Goal: Check status: Check status

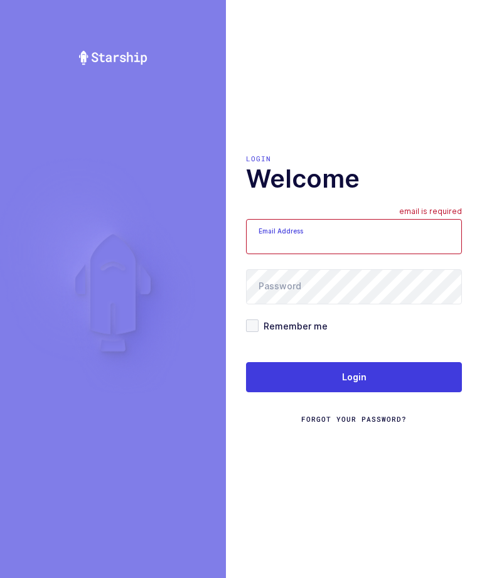
click at [382, 250] on input "Email Address" at bounding box center [354, 236] width 216 height 35
type input "zack1239753@gmail.com"
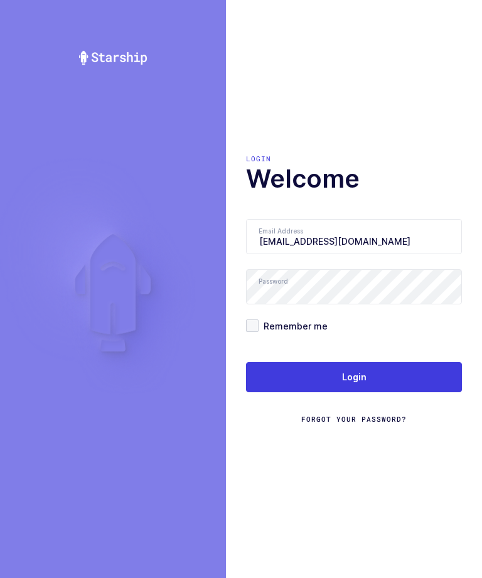
click at [377, 385] on button "Login" at bounding box center [354, 377] width 216 height 30
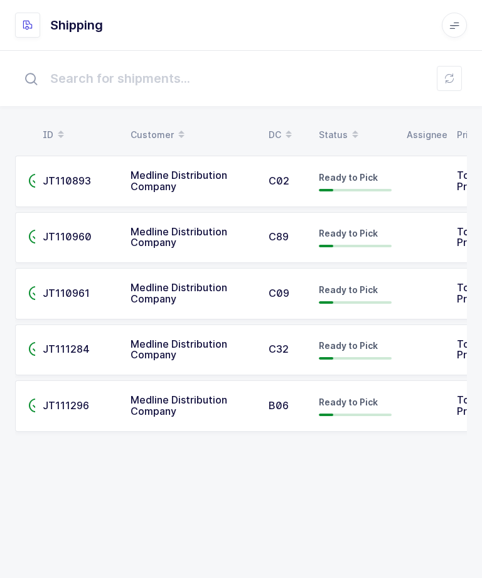
click at [329, 203] on td "Ready to Pick" at bounding box center [355, 181] width 88 height 51
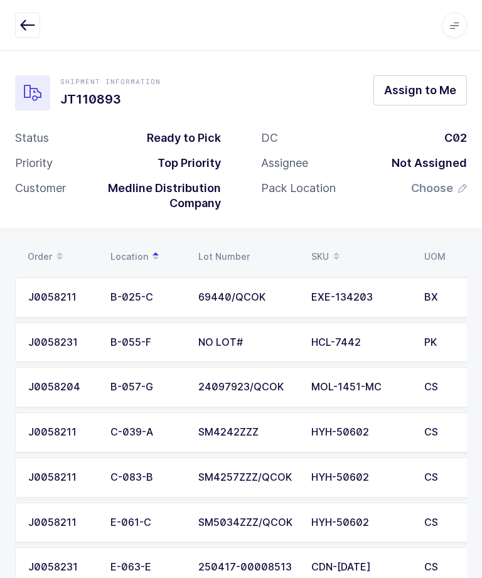
click at [31, 13] on button "button" at bounding box center [27, 25] width 25 height 25
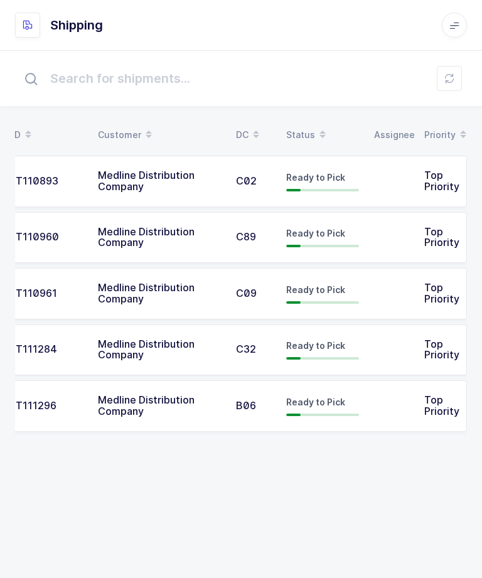
scroll to position [0, 33]
click at [420, 177] on td "Top Priority" at bounding box center [442, 181] width 50 height 51
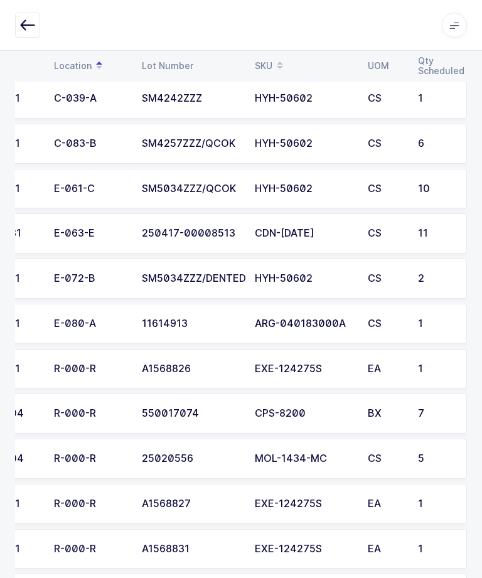
scroll to position [333, 0]
click at [32, 15] on button "button" at bounding box center [27, 25] width 25 height 25
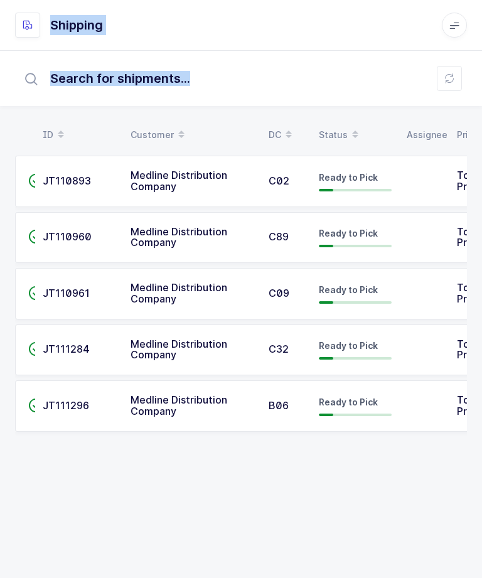
click at [344, 28] on div "Shipping" at bounding box center [241, 25] width 452 height 25
